Goal: Transaction & Acquisition: Purchase product/service

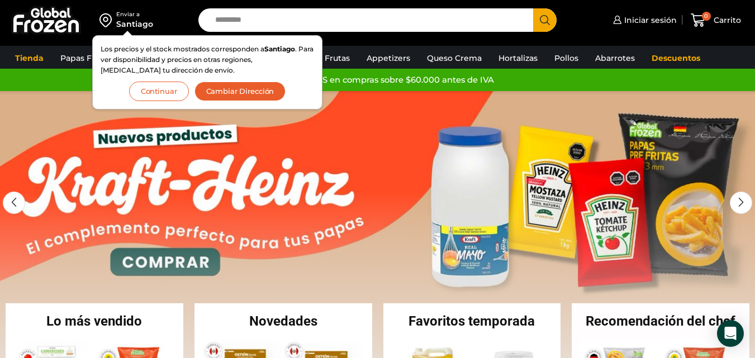
click at [296, 141] on link "1 / 2" at bounding box center [377, 258] width 755 height 335
click at [163, 92] on button "Continuar" at bounding box center [159, 92] width 60 height 20
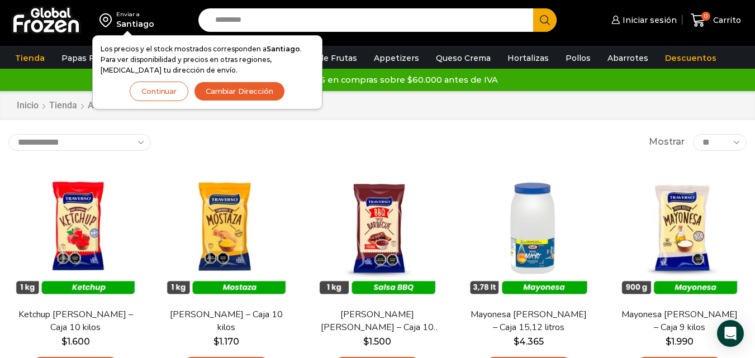
click at [168, 91] on button "Continuar" at bounding box center [159, 92] width 59 height 20
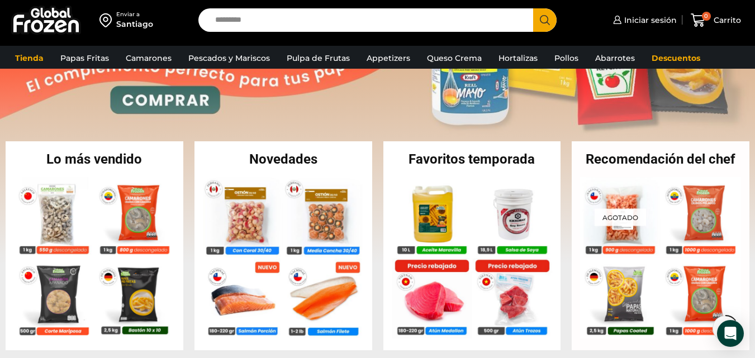
scroll to position [224, 0]
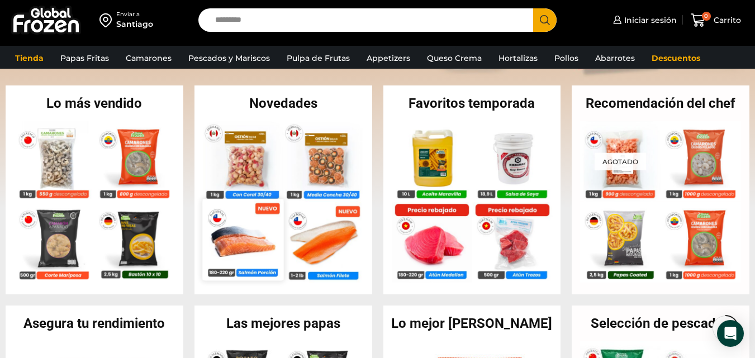
click at [235, 242] on img at bounding box center [242, 239] width 81 height 81
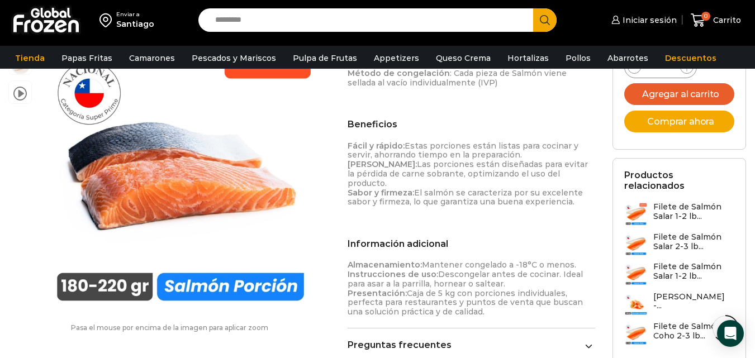
scroll to position [503, 0]
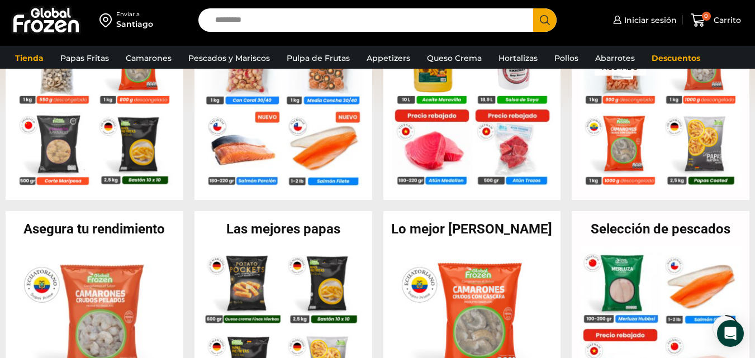
scroll to position [335, 0]
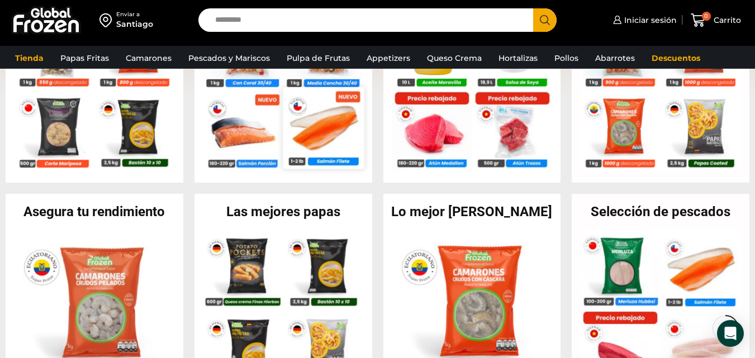
click at [342, 133] on img at bounding box center [323, 127] width 81 height 81
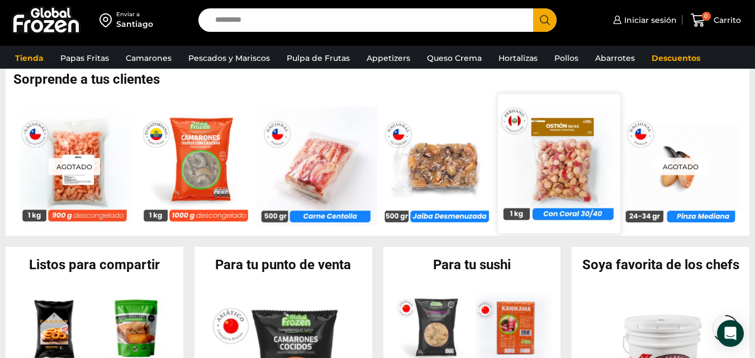
scroll to position [895, 0]
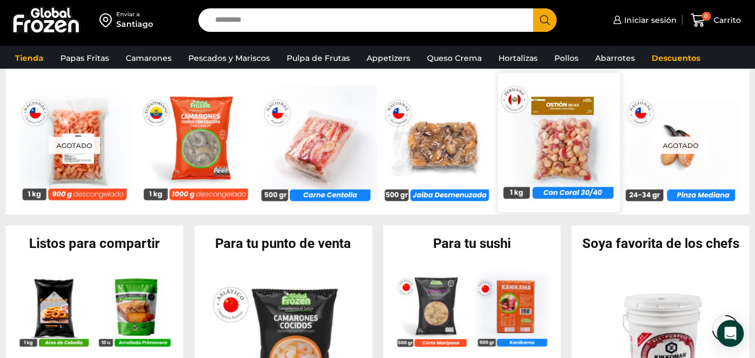
click at [572, 184] on img at bounding box center [560, 142] width 122 height 122
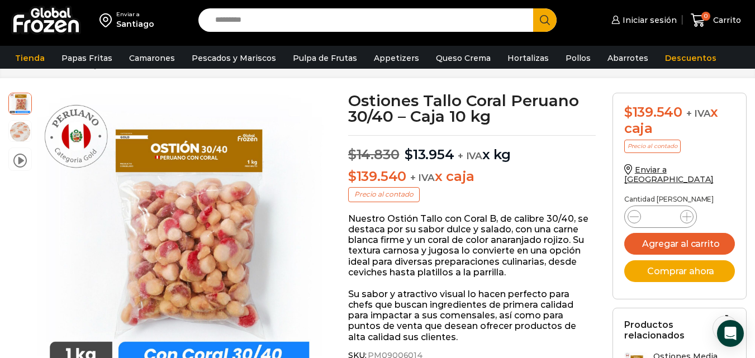
scroll to position [45, 0]
